Goal: Transaction & Acquisition: Book appointment/travel/reservation

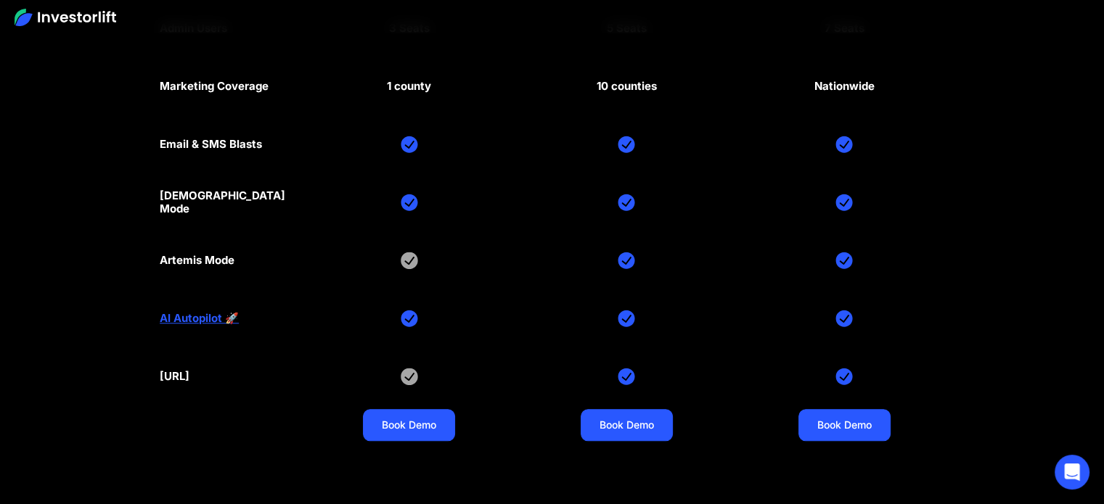
scroll to position [6854, 0]
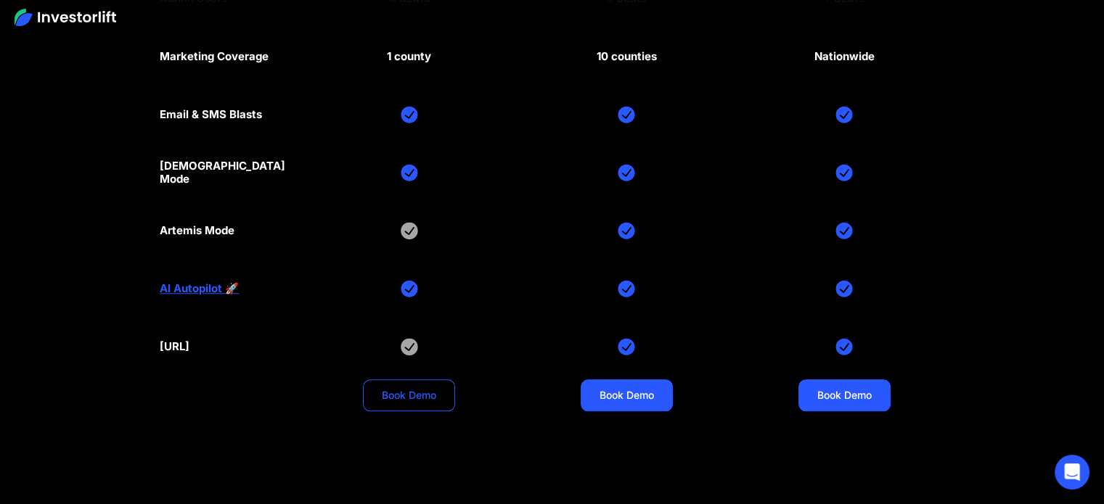
click at [414, 380] on link "Book Demo" at bounding box center [409, 396] width 92 height 32
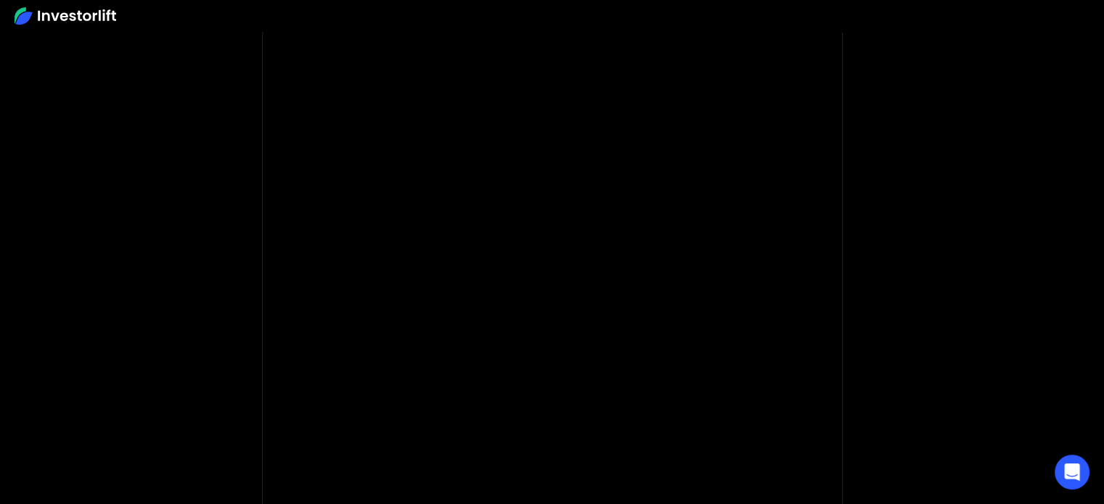
scroll to position [73, 0]
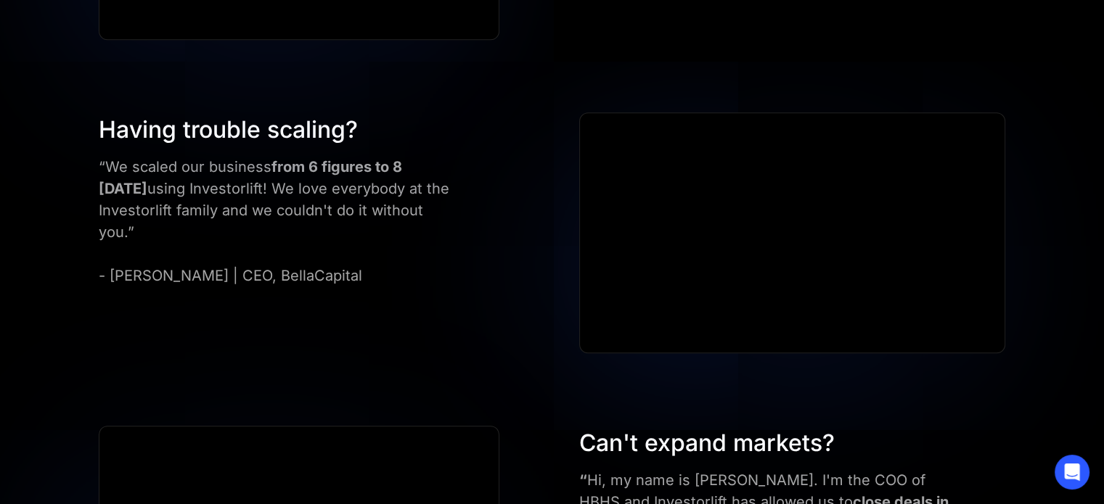
scroll to position [1524, 0]
